Goal: Task Accomplishment & Management: Use online tool/utility

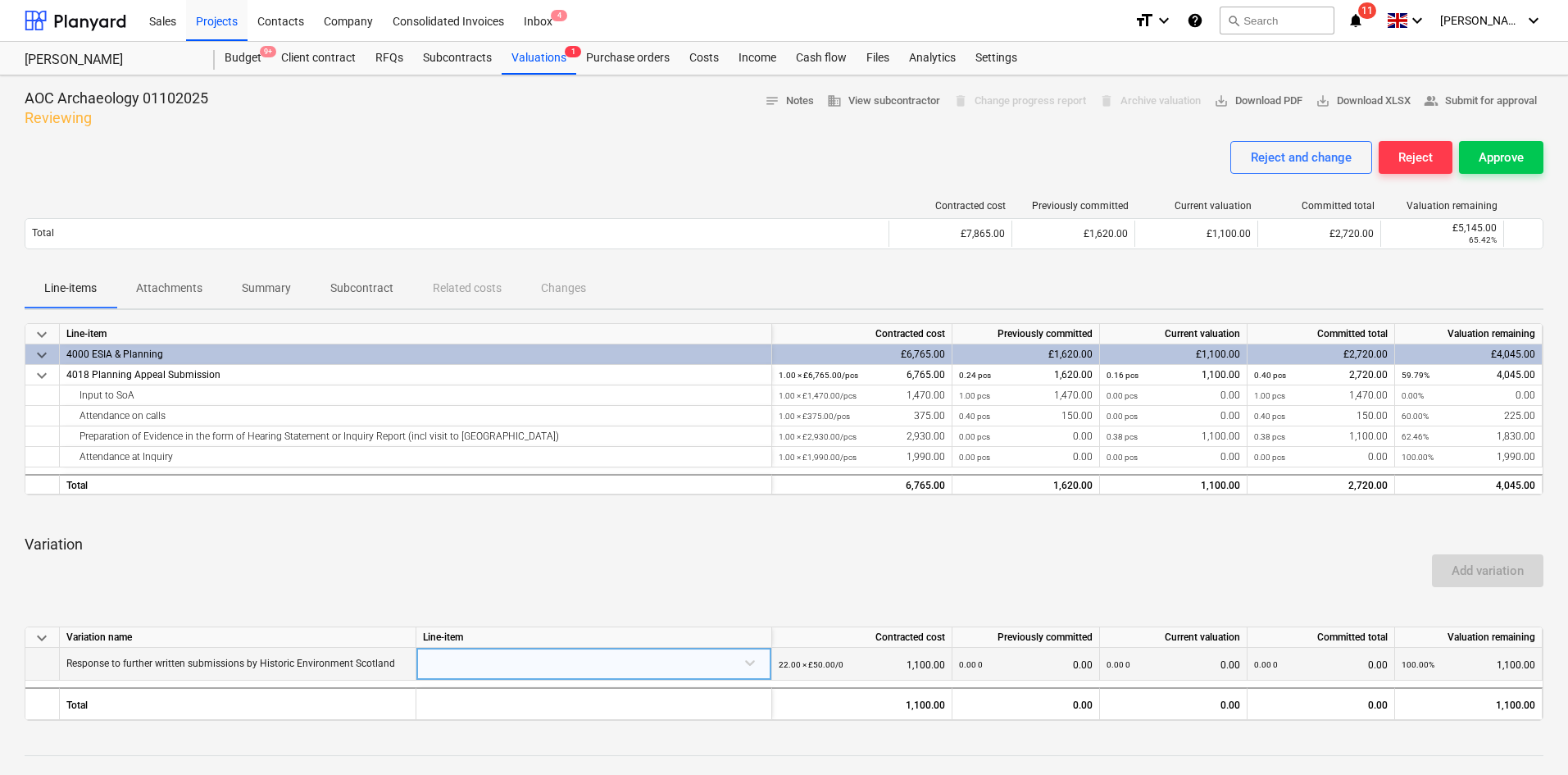
click at [707, 654] on div at bounding box center [594, 663] width 342 height 29
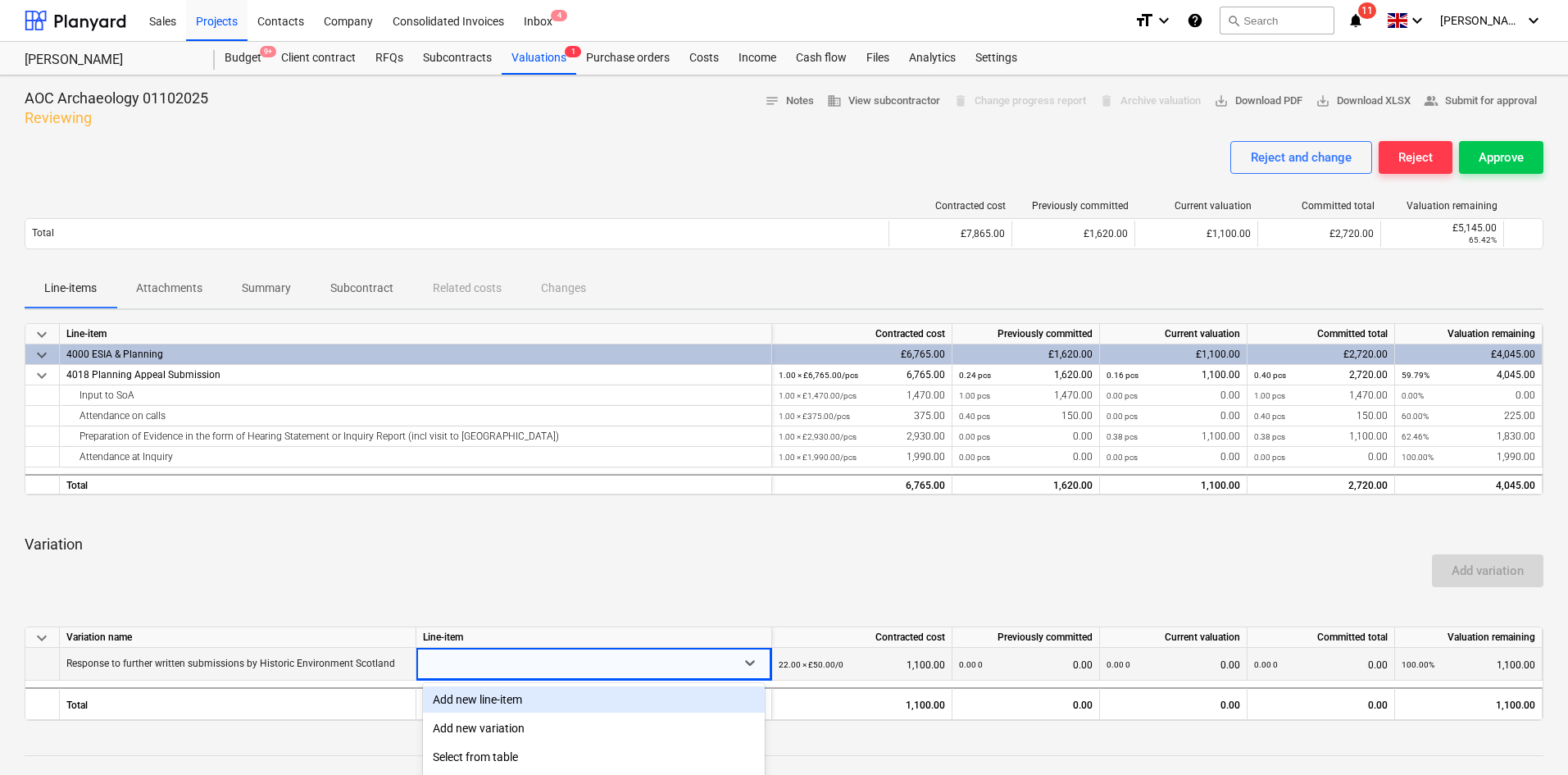
scroll to position [164, 0]
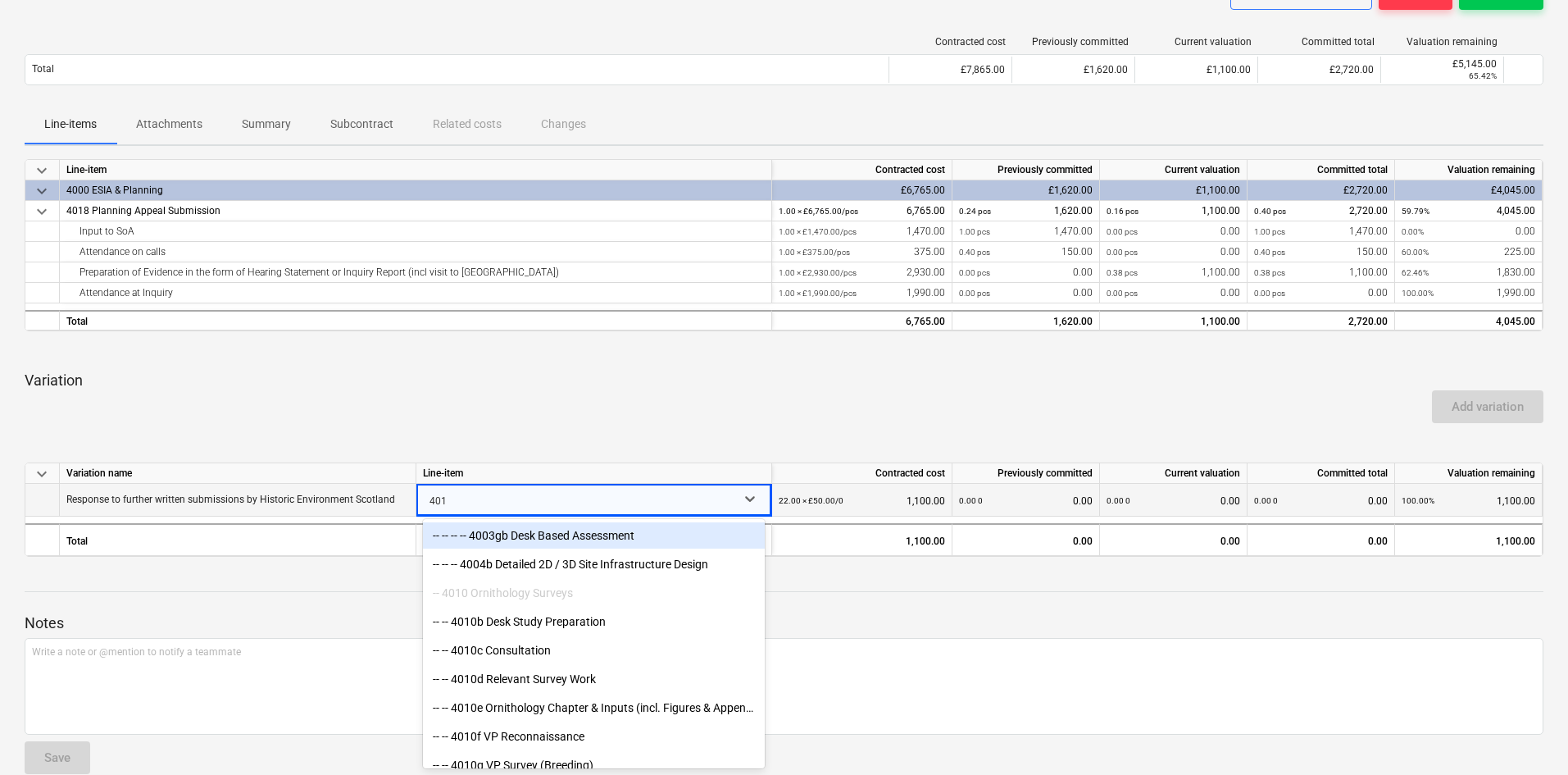
type input "4018"
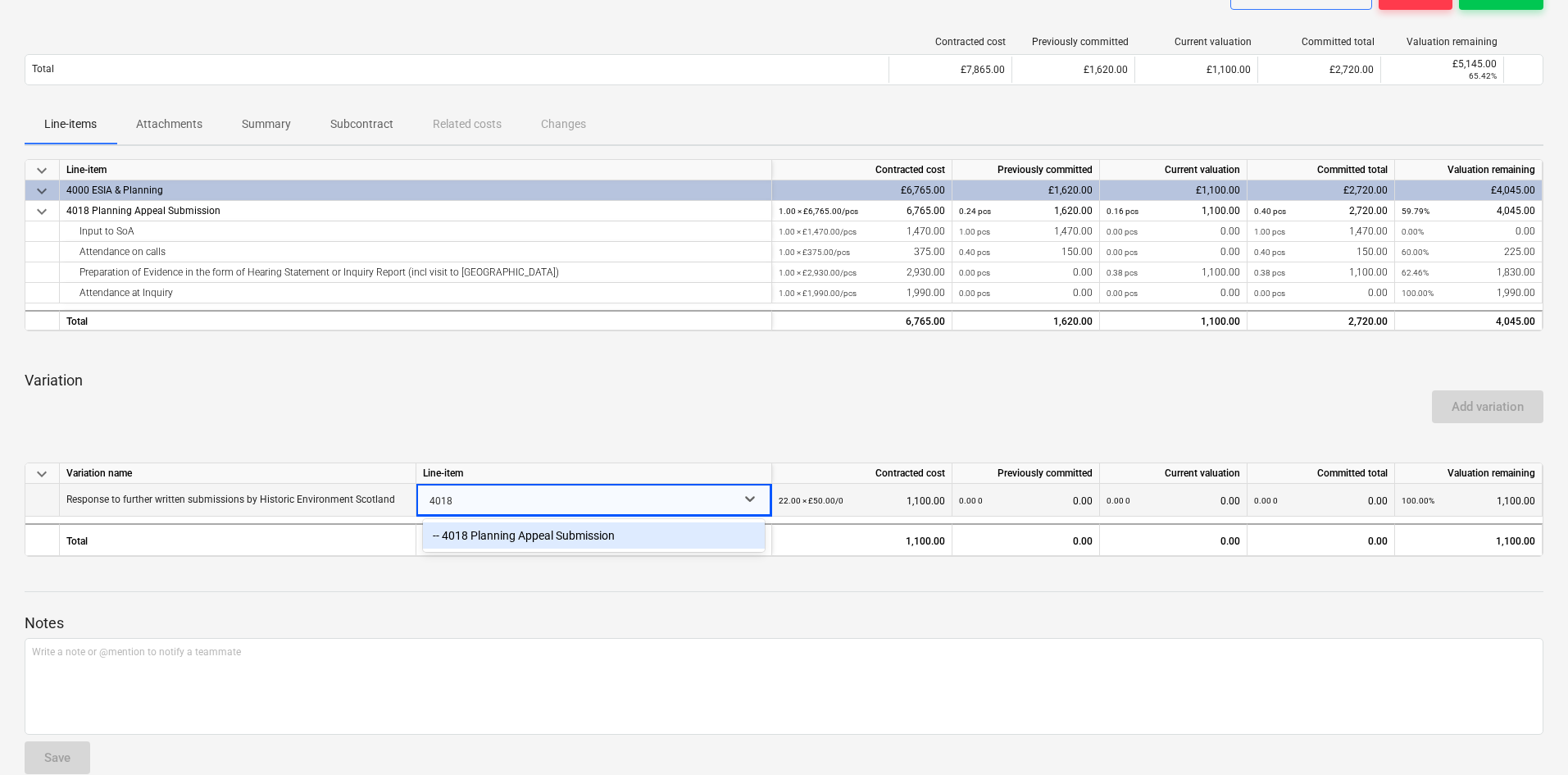
click at [608, 539] on div "-- 4018 Planning Appeal Submission" at bounding box center [594, 535] width 342 height 26
click at [634, 416] on div "Add variation" at bounding box center [784, 407] width 1532 height 46
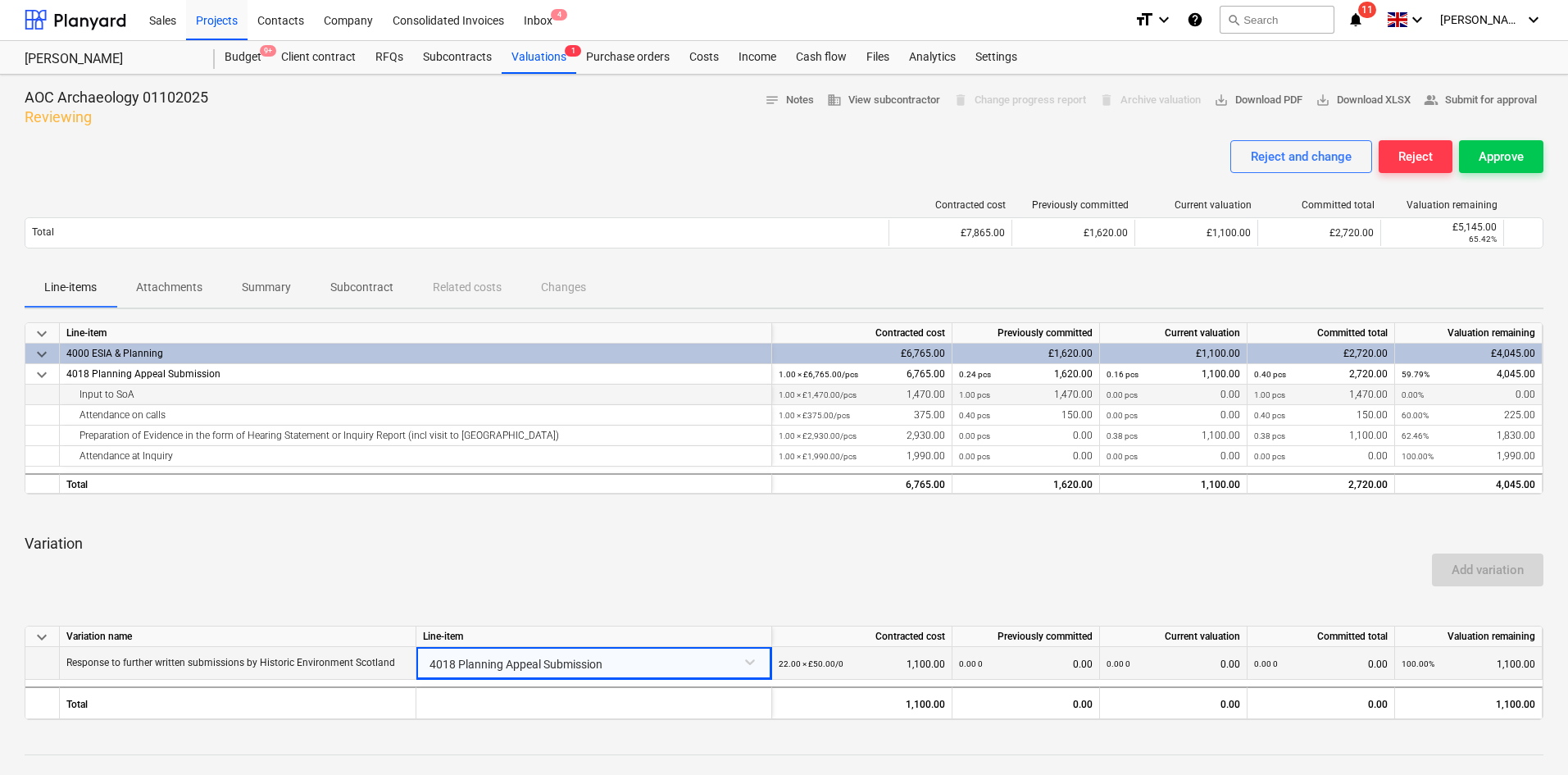
scroll to position [0, 0]
click at [1517, 162] on div "Approve" at bounding box center [1501, 157] width 45 height 21
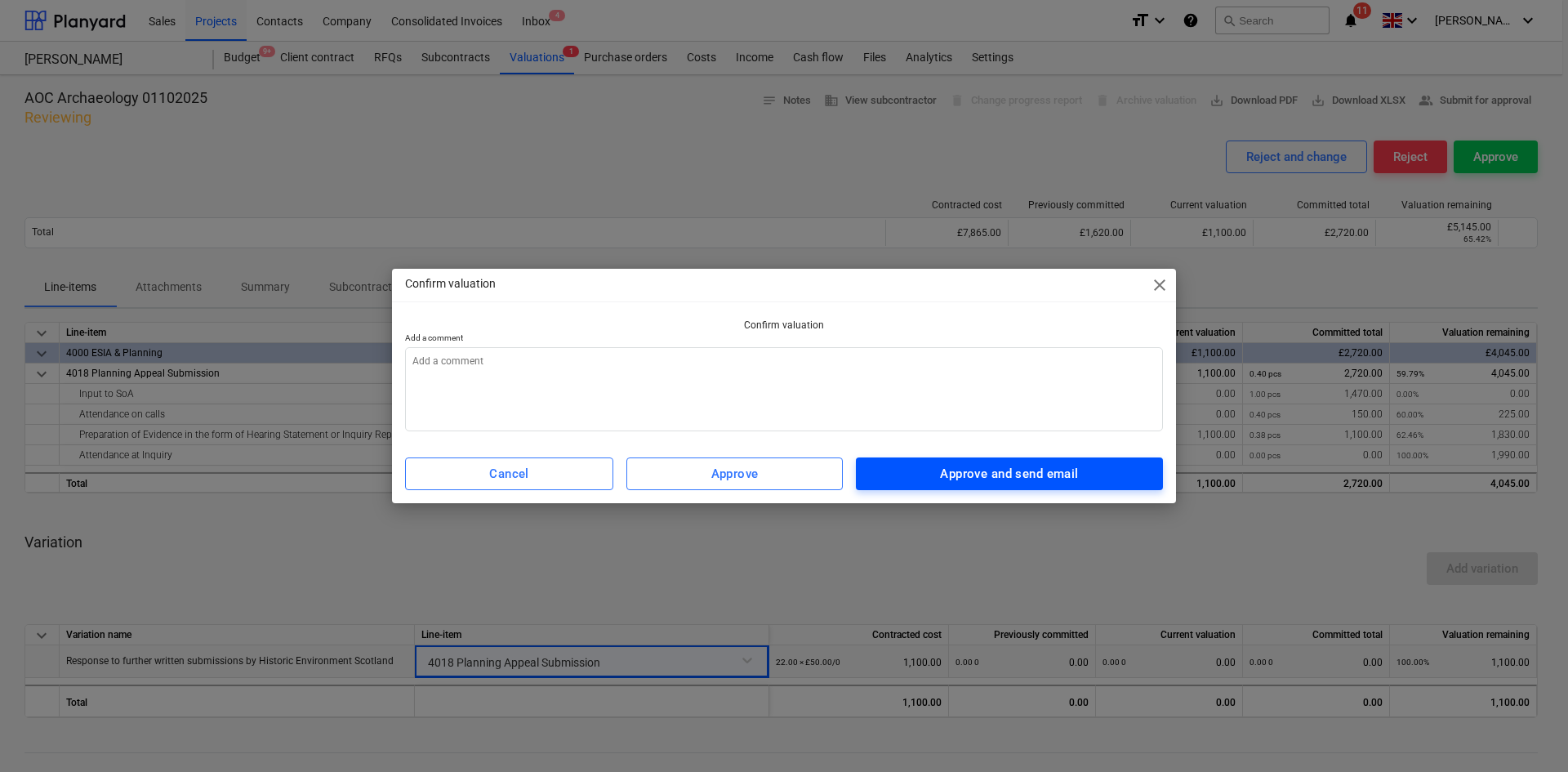
click at [1002, 481] on div "Approve and send email" at bounding box center [1008, 473] width 138 height 21
type textarea "x"
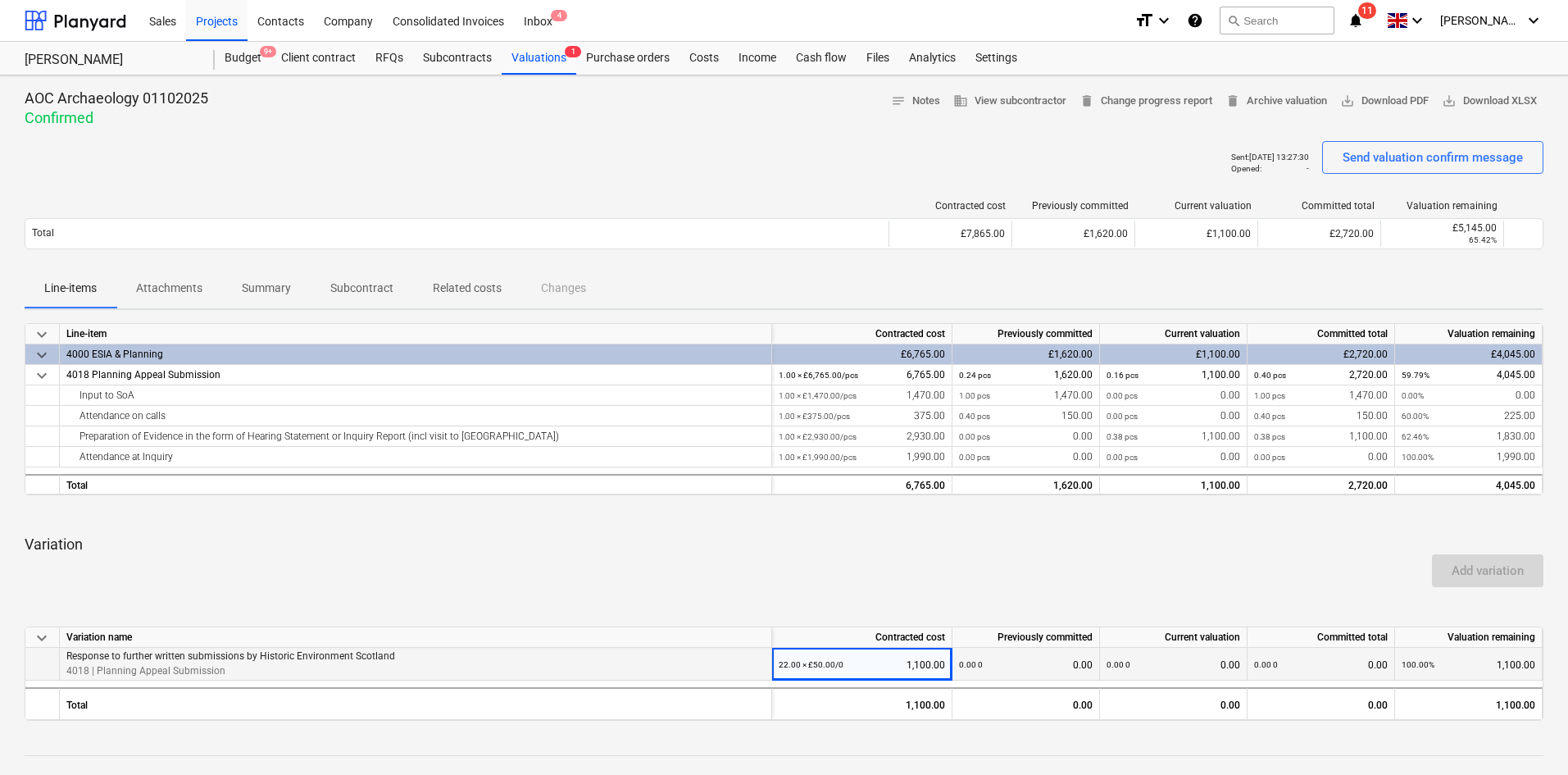
click at [1364, 21] on icon "notifications" at bounding box center [1355, 20] width 16 height 20
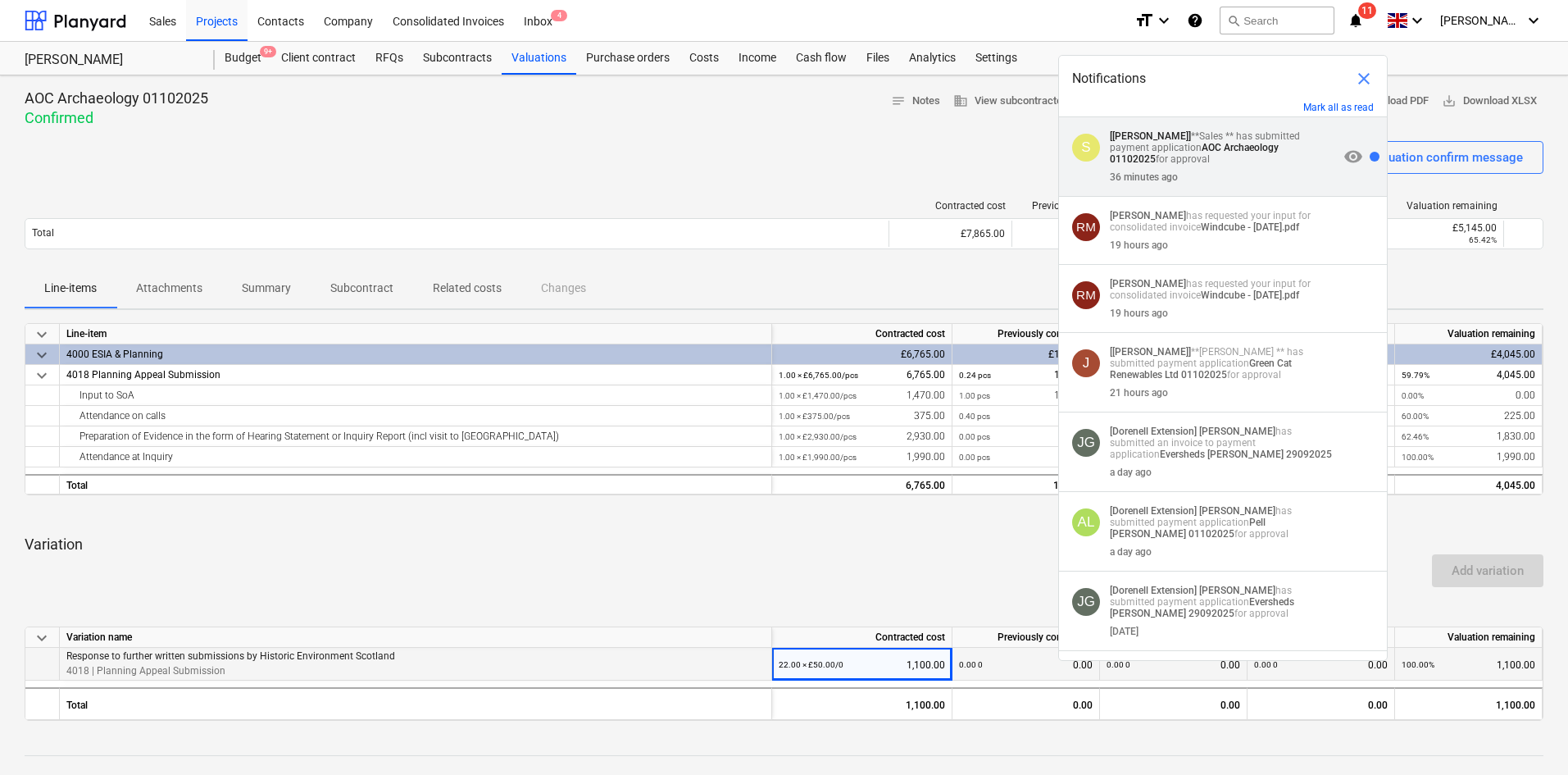
click at [1242, 172] on div "36 minutes ago" at bounding box center [1224, 174] width 229 height 18
